Goal: Navigation & Orientation: Find specific page/section

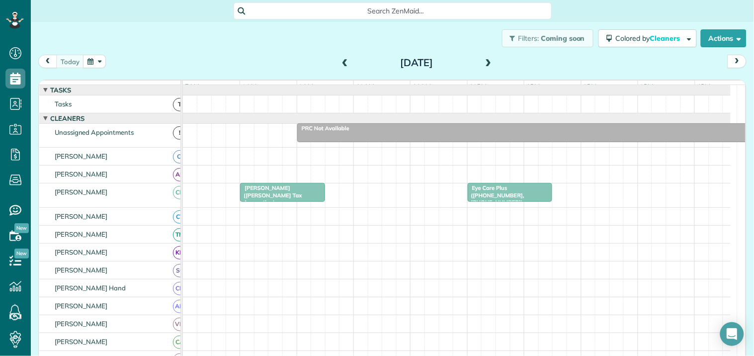
scroll to position [4, 4]
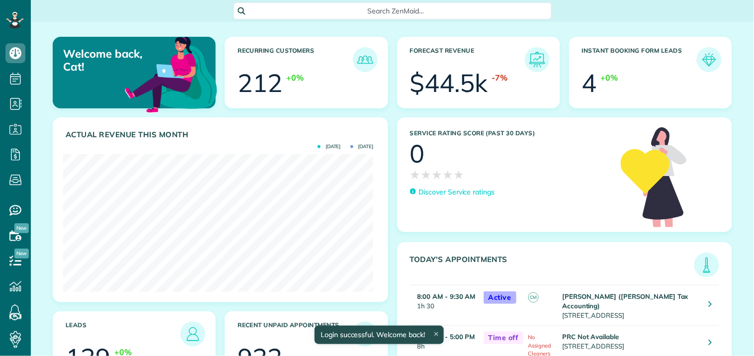
scroll to position [138, 310]
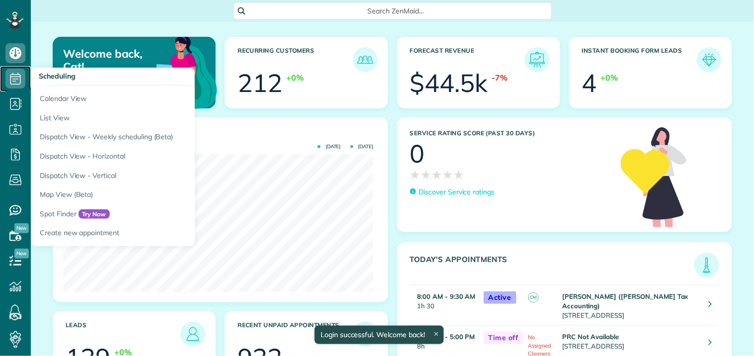
click at [15, 75] on icon at bounding box center [15, 79] width 20 height 20
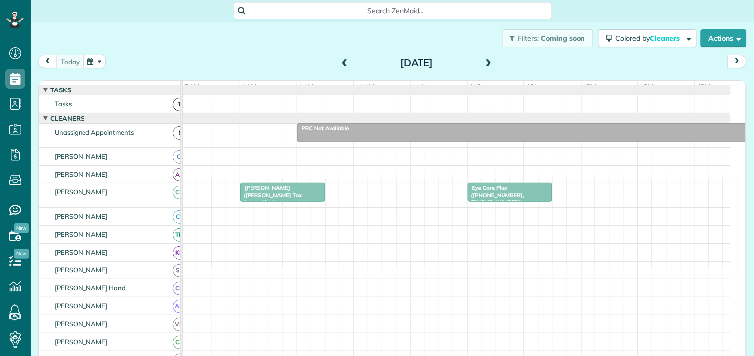
scroll to position [4, 4]
click at [486, 60] on span at bounding box center [488, 63] width 11 height 9
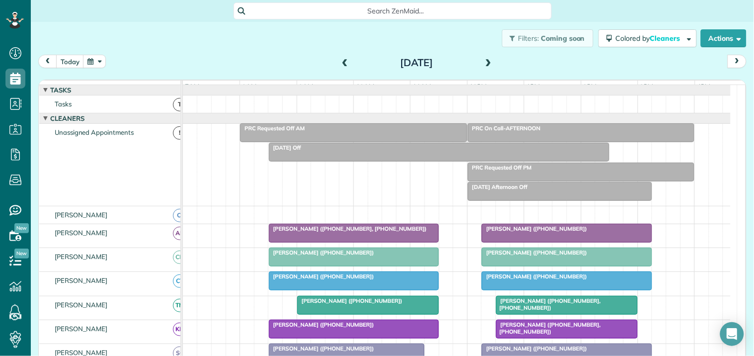
click at [486, 60] on span at bounding box center [488, 63] width 11 height 9
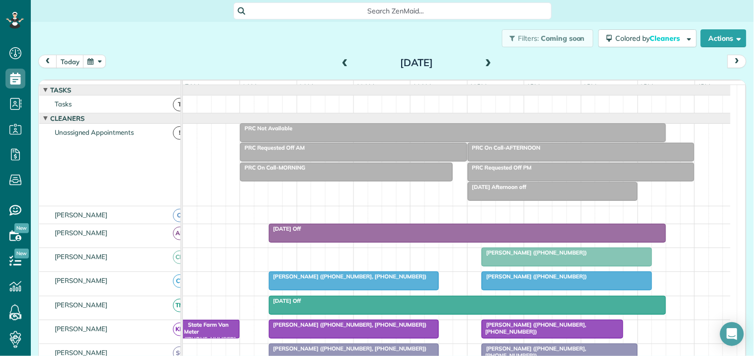
click at [486, 60] on span at bounding box center [488, 63] width 11 height 9
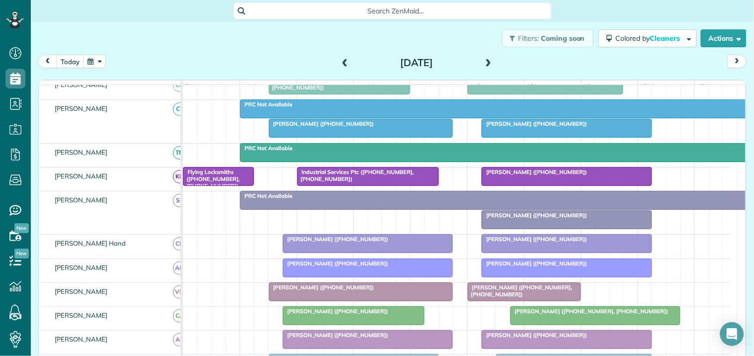
scroll to position [110, 0]
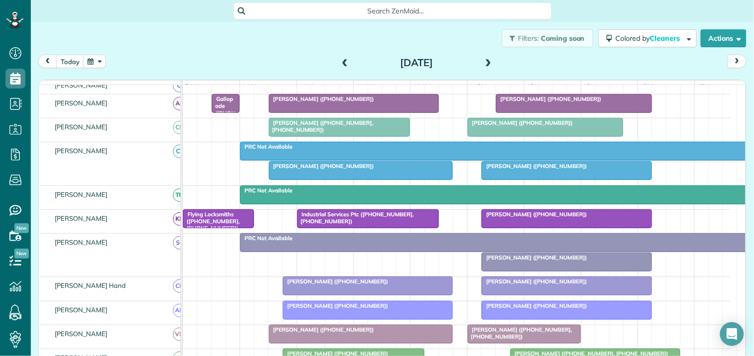
click at [486, 61] on span at bounding box center [488, 63] width 11 height 9
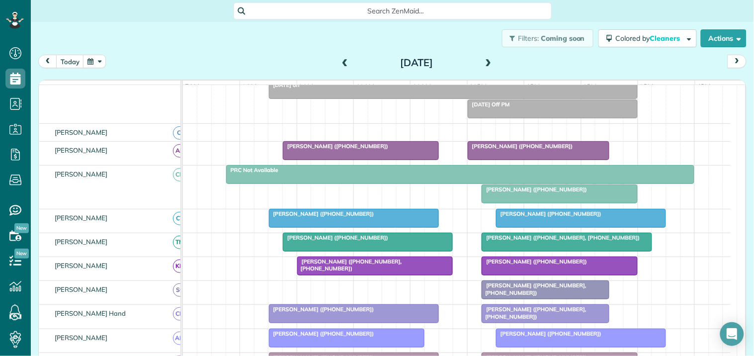
scroll to position [19, 0]
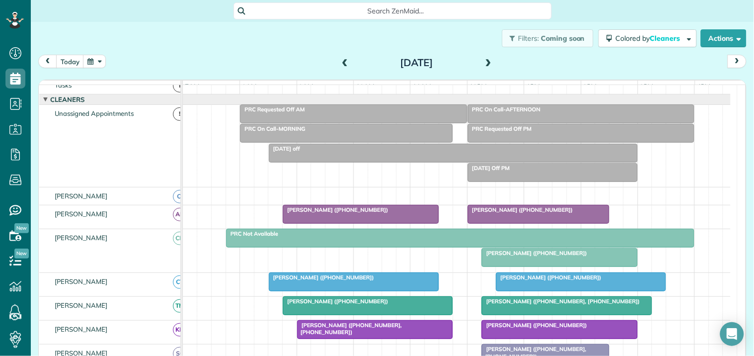
click at [375, 213] on div "Tricia Creighton (+17703165061)" at bounding box center [361, 209] width 150 height 7
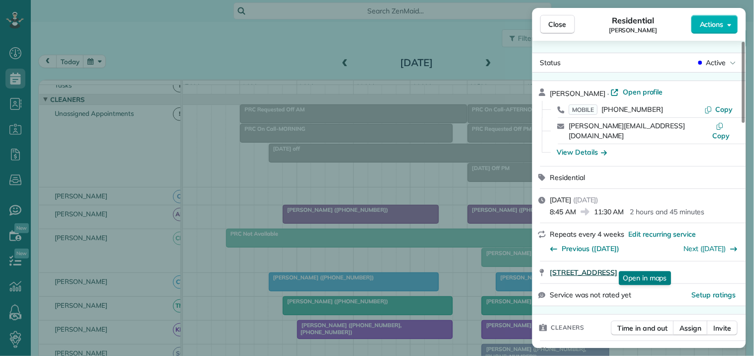
click at [608, 267] on span "1206 Park Side Peachtree City GA 30269" at bounding box center [584, 272] width 68 height 10
click at [558, 25] on span "Close" at bounding box center [558, 24] width 18 height 10
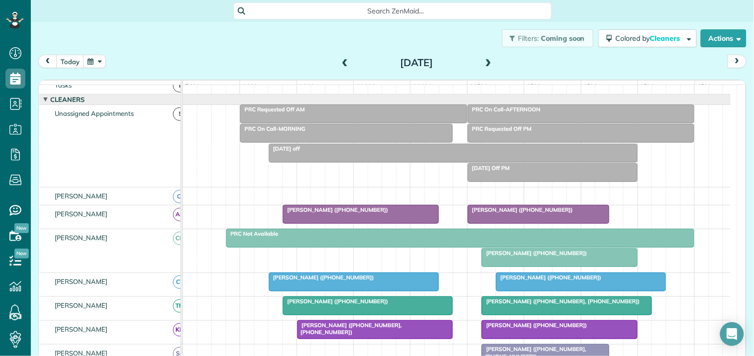
click at [340, 62] on span at bounding box center [345, 63] width 11 height 9
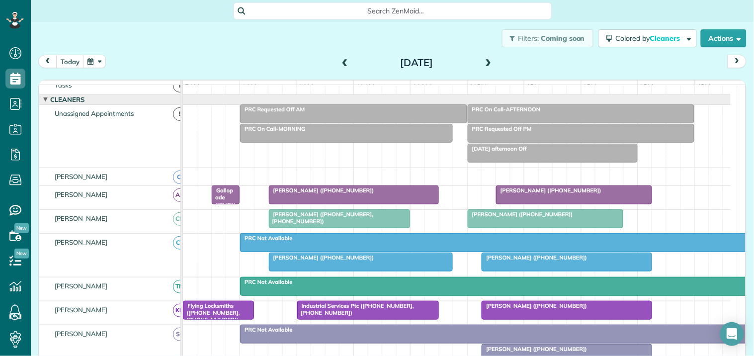
click at [220, 202] on span "Gallopade (+16786411860, +17706314222)" at bounding box center [223, 215] width 24 height 57
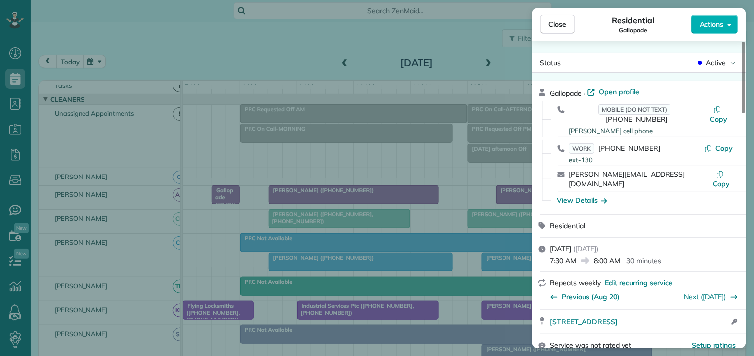
drag, startPoint x: 563, startPoint y: 24, endPoint x: 489, endPoint y: 7, distance: 76.4
click at [563, 23] on span "Close" at bounding box center [558, 24] width 18 height 10
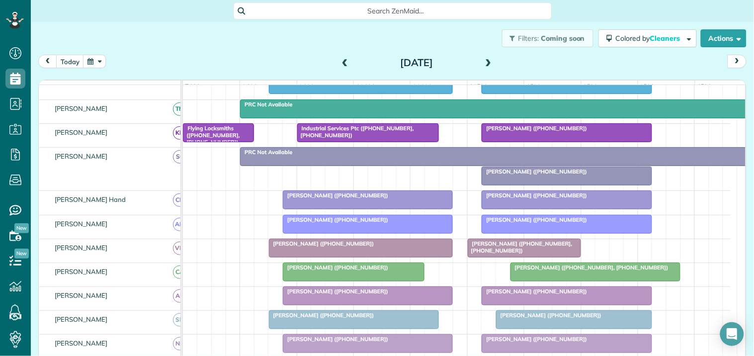
scroll to position [130, 0]
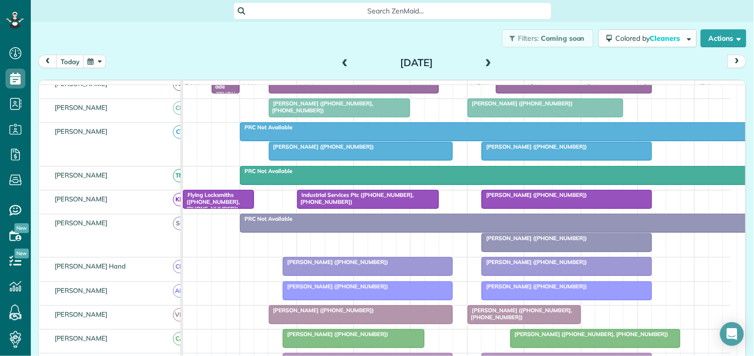
click at [282, 32] on div "Filters: Coming soon Colored by Cleaners Color by Cleaner Color by Team Color b…" at bounding box center [392, 38] width 723 height 33
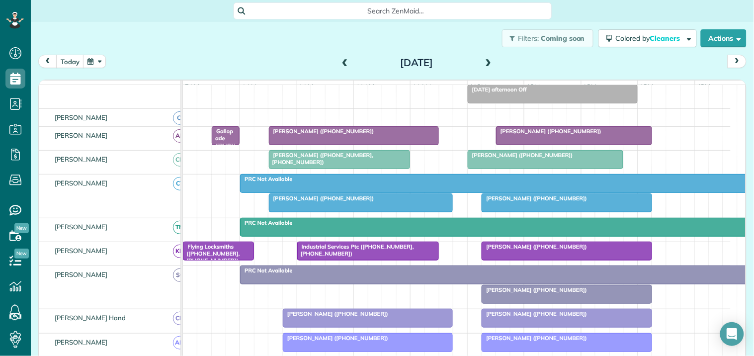
scroll to position [0, 0]
